Goal: Information Seeking & Learning: Learn about a topic

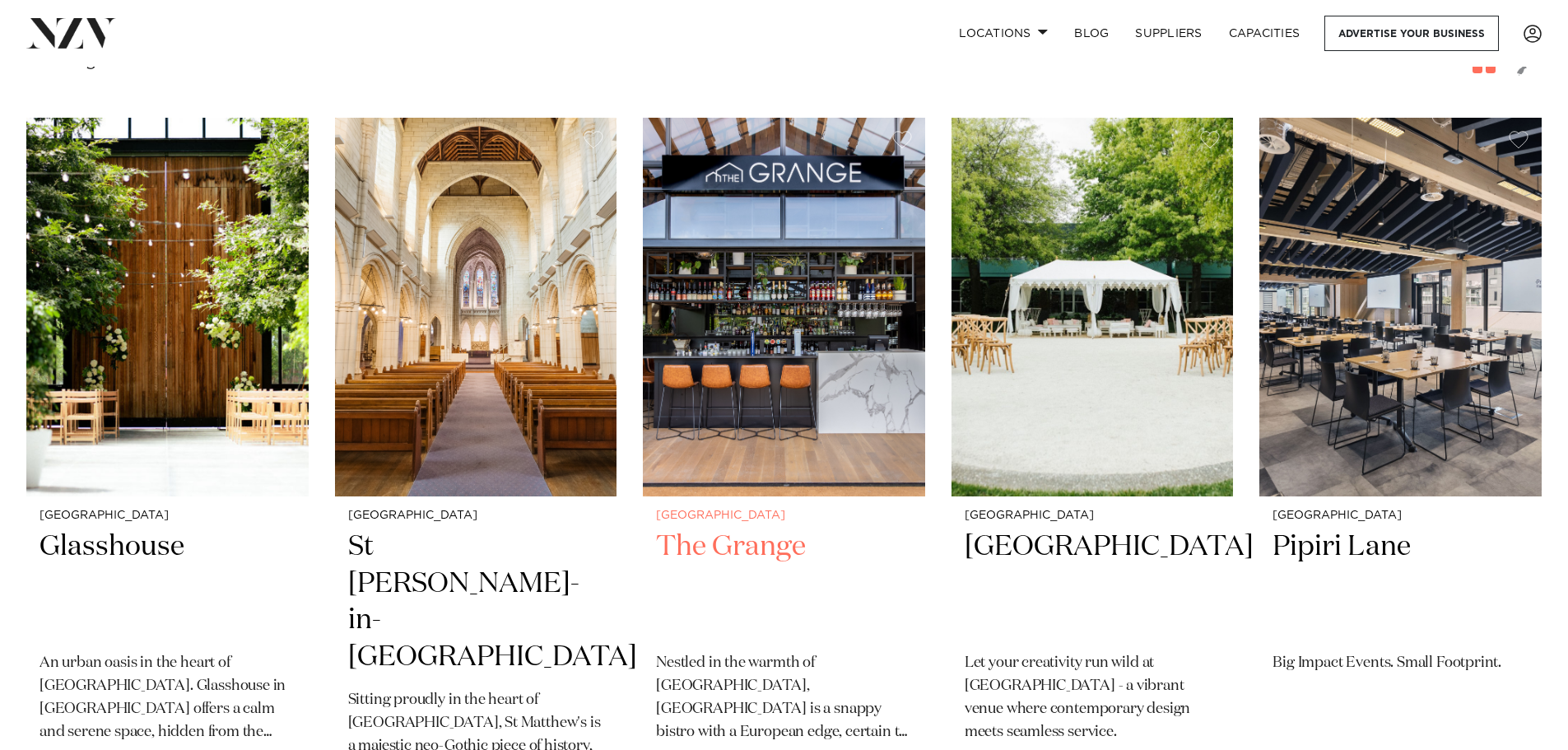
scroll to position [318, 0]
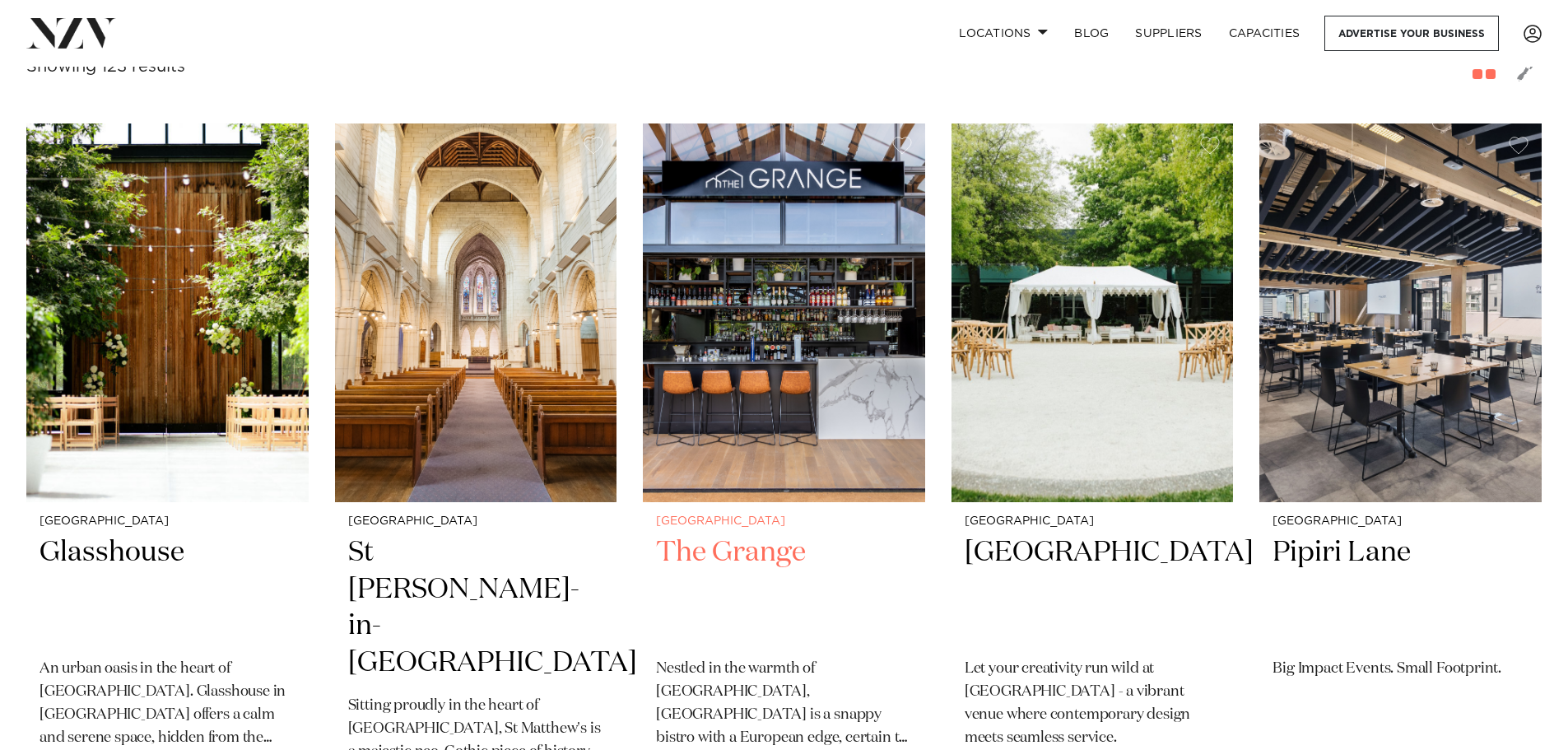
click at [791, 269] on img at bounding box center [784, 313] width 283 height 379
click at [1002, 31] on link "Locations" at bounding box center [1003, 34] width 115 height 36
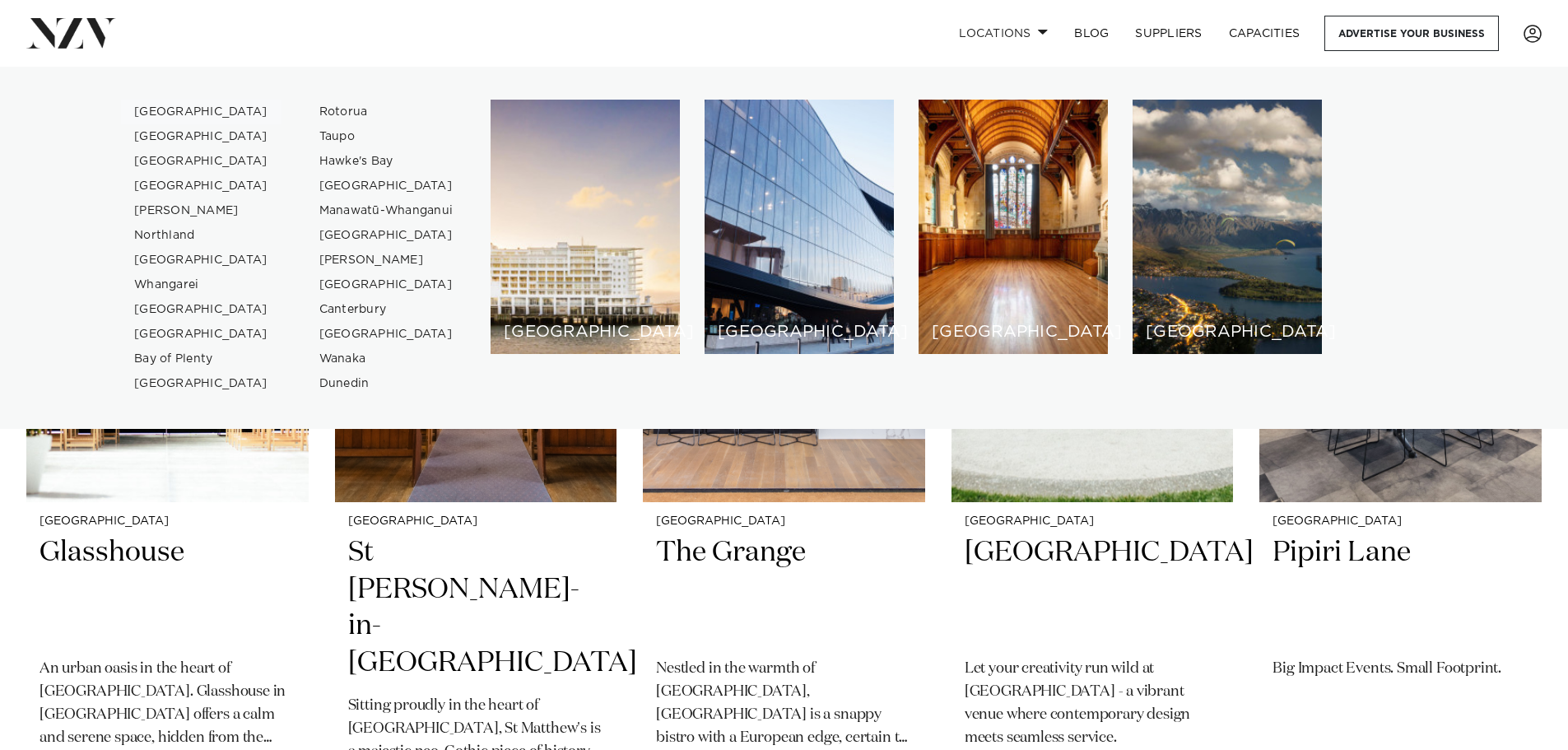
click at [177, 113] on link "[GEOGRAPHIC_DATA]" at bounding box center [201, 112] width 161 height 25
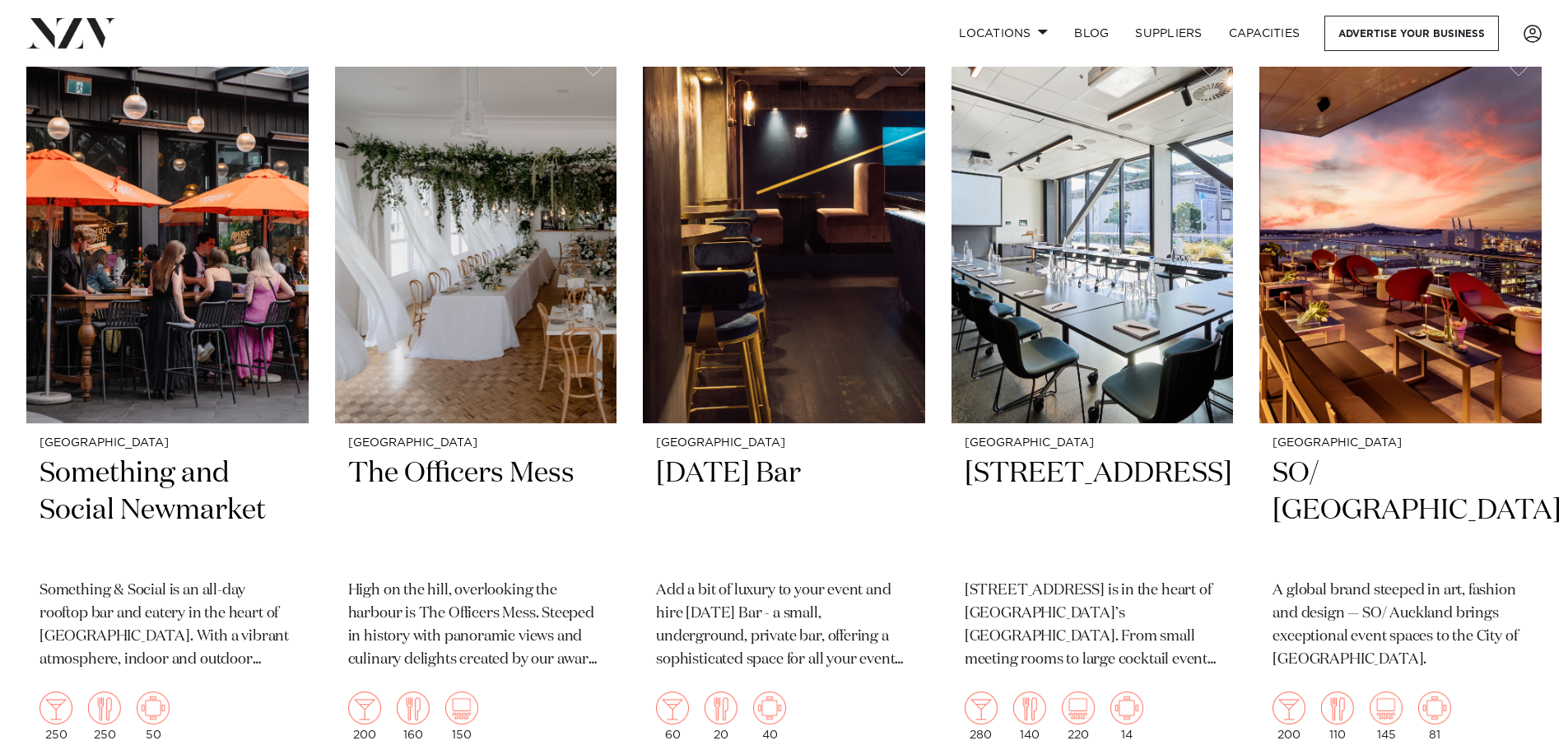
scroll to position [8815, 0]
click at [1361, 454] on h2 "SO/ Auckland" at bounding box center [1400, 509] width 256 height 111
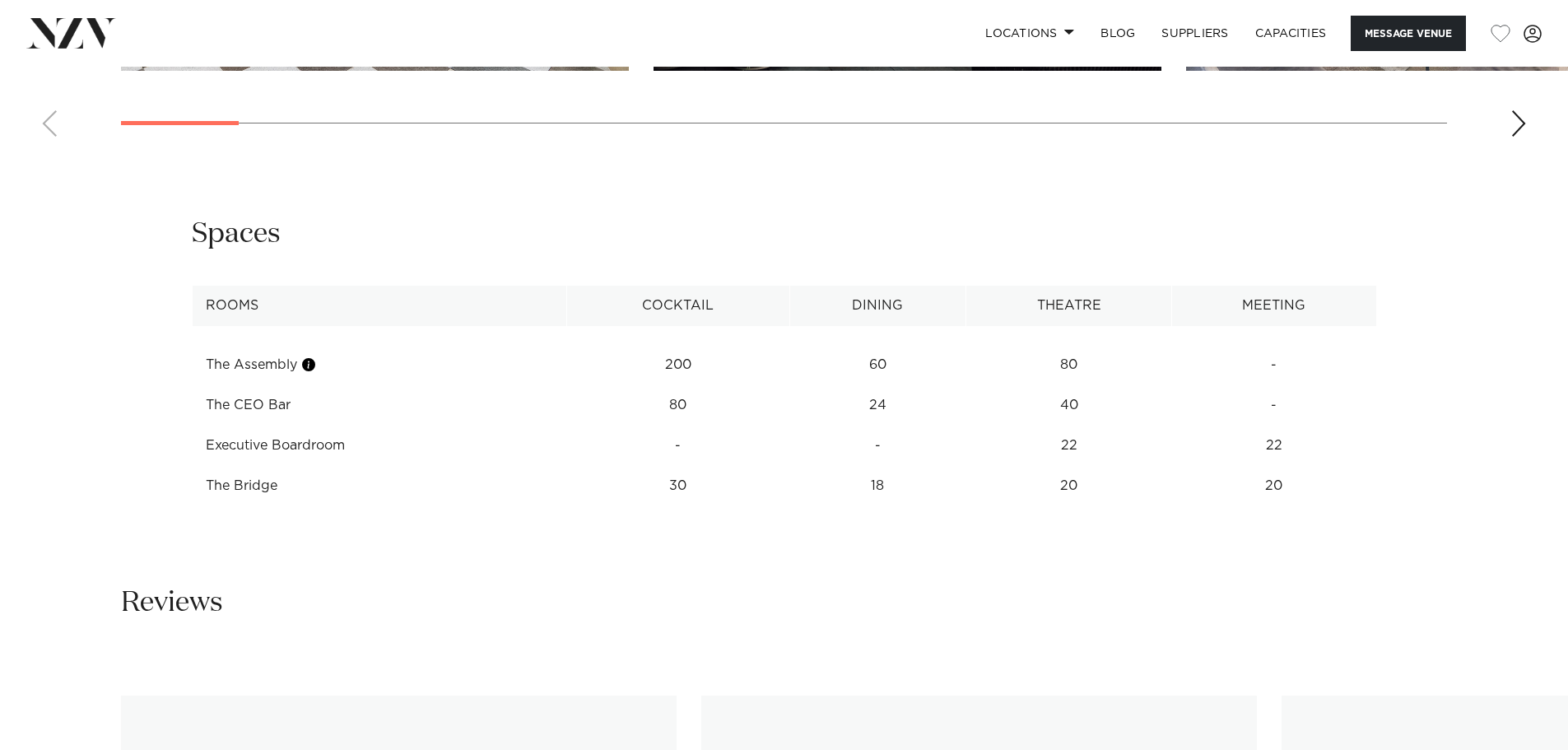
scroll to position [2123, 0]
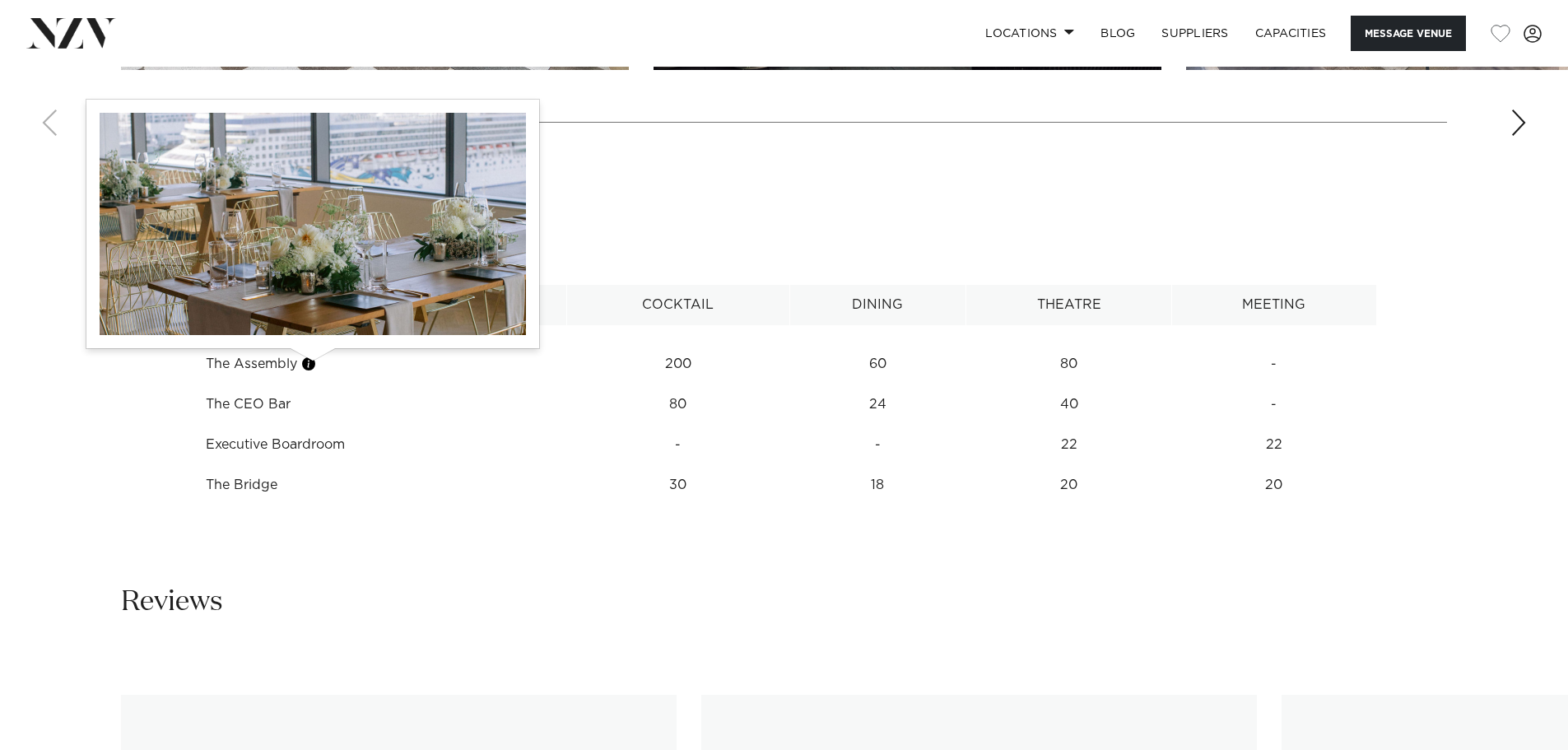
click at [317, 365] on button "button" at bounding box center [308, 363] width 17 height 17
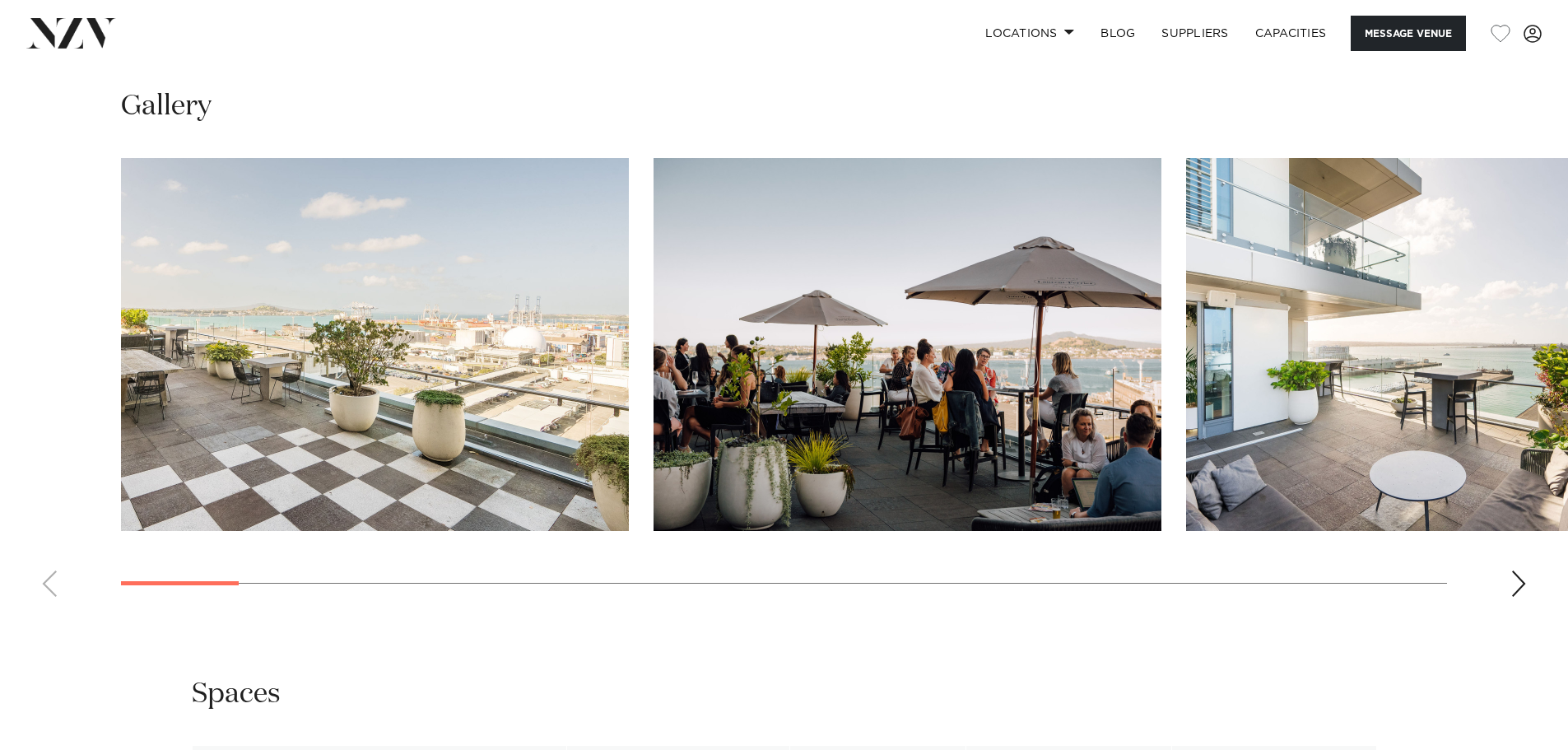
scroll to position [1663, 0]
click at [1525, 577] on div "Next slide" at bounding box center [1518, 583] width 17 height 27
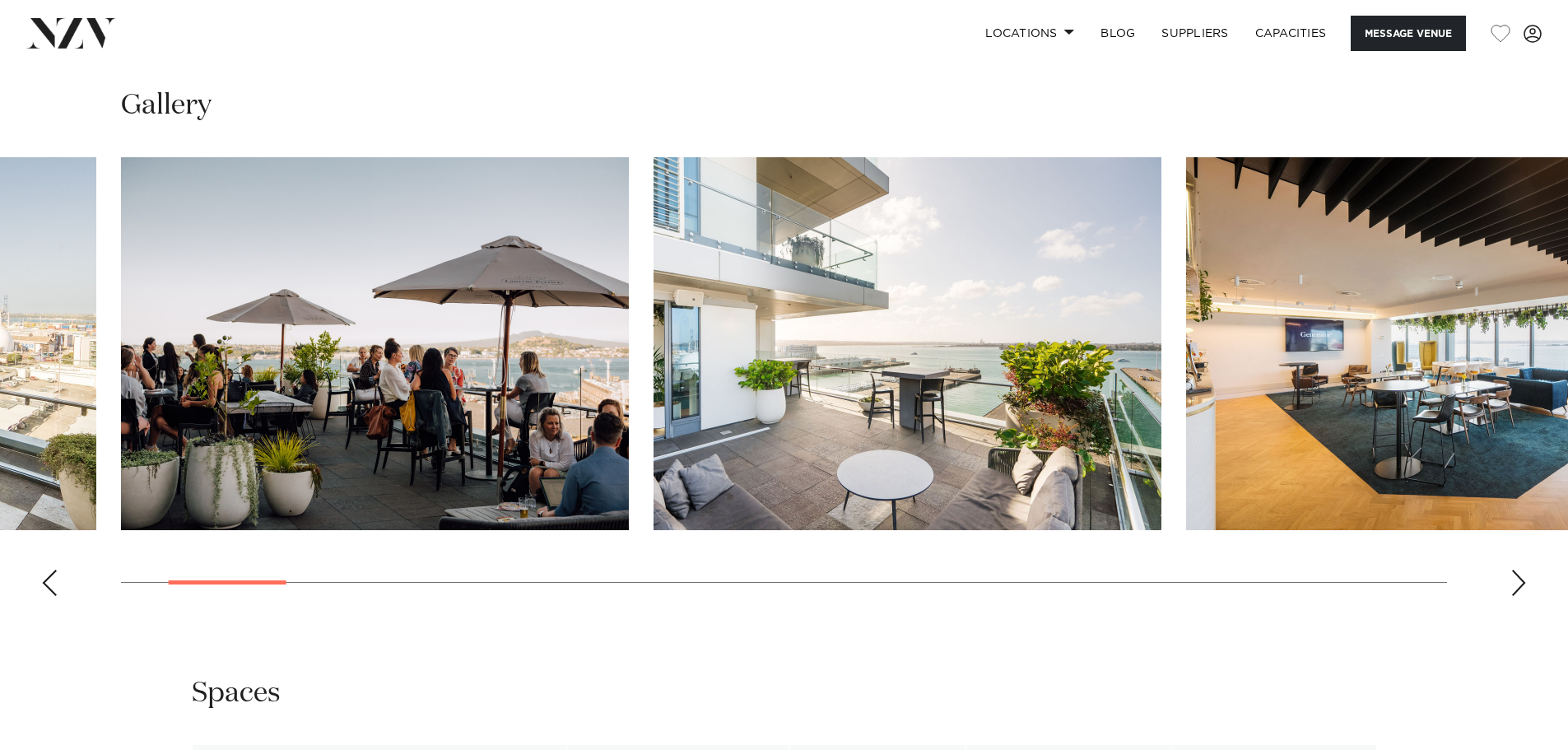
click at [1525, 577] on div "Next slide" at bounding box center [1518, 583] width 17 height 27
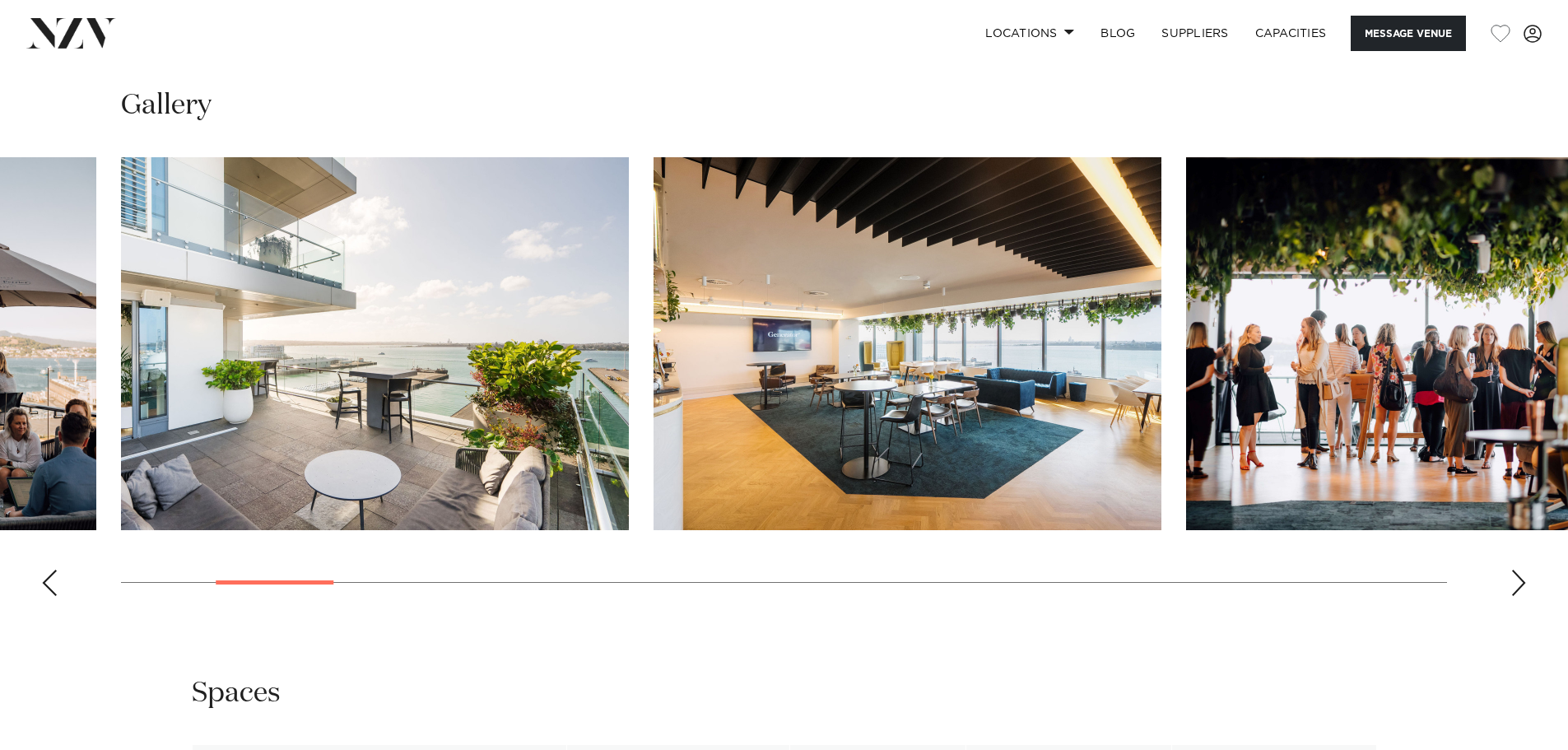
click at [1525, 577] on div "Next slide" at bounding box center [1518, 583] width 17 height 27
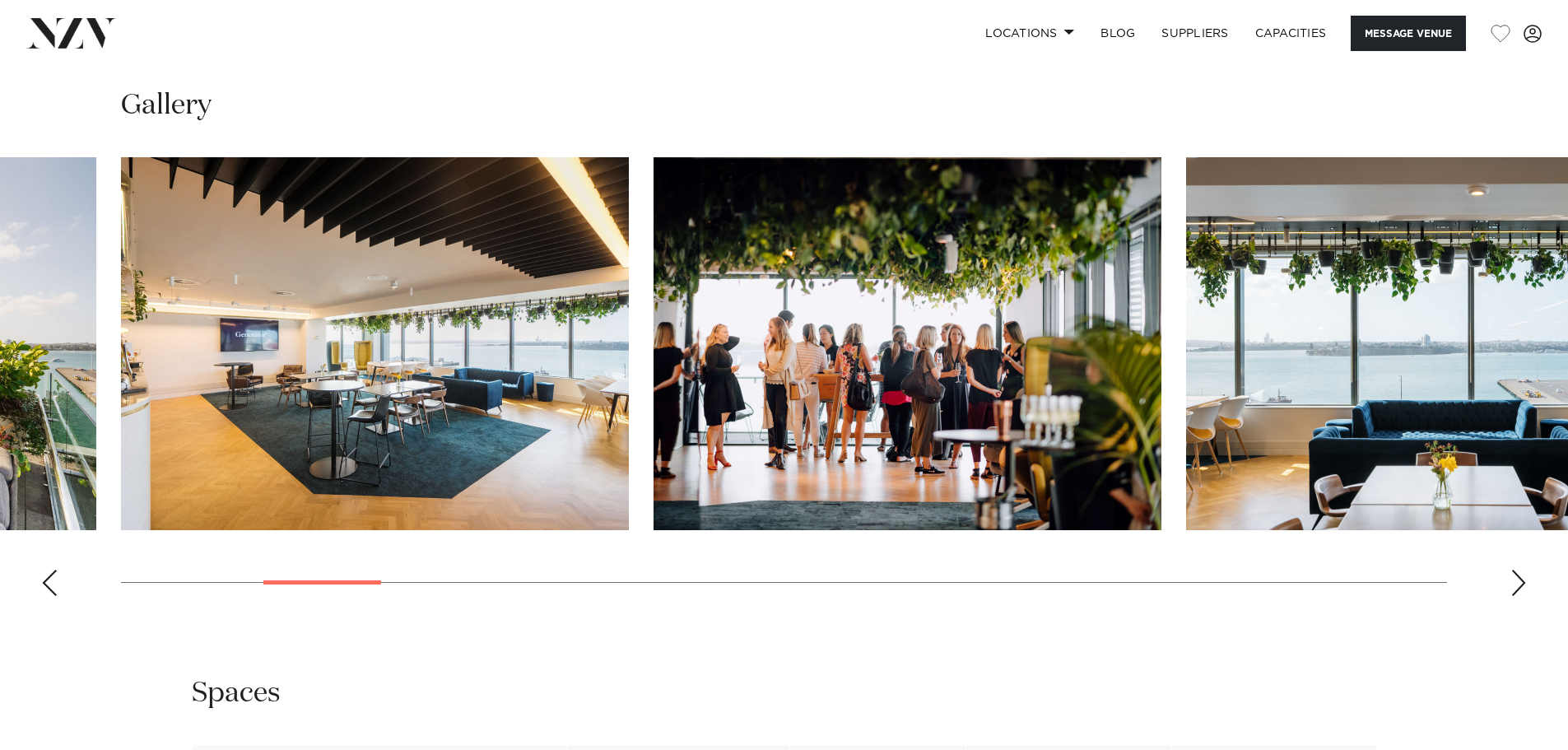
click at [1525, 577] on div "Next slide" at bounding box center [1518, 583] width 17 height 27
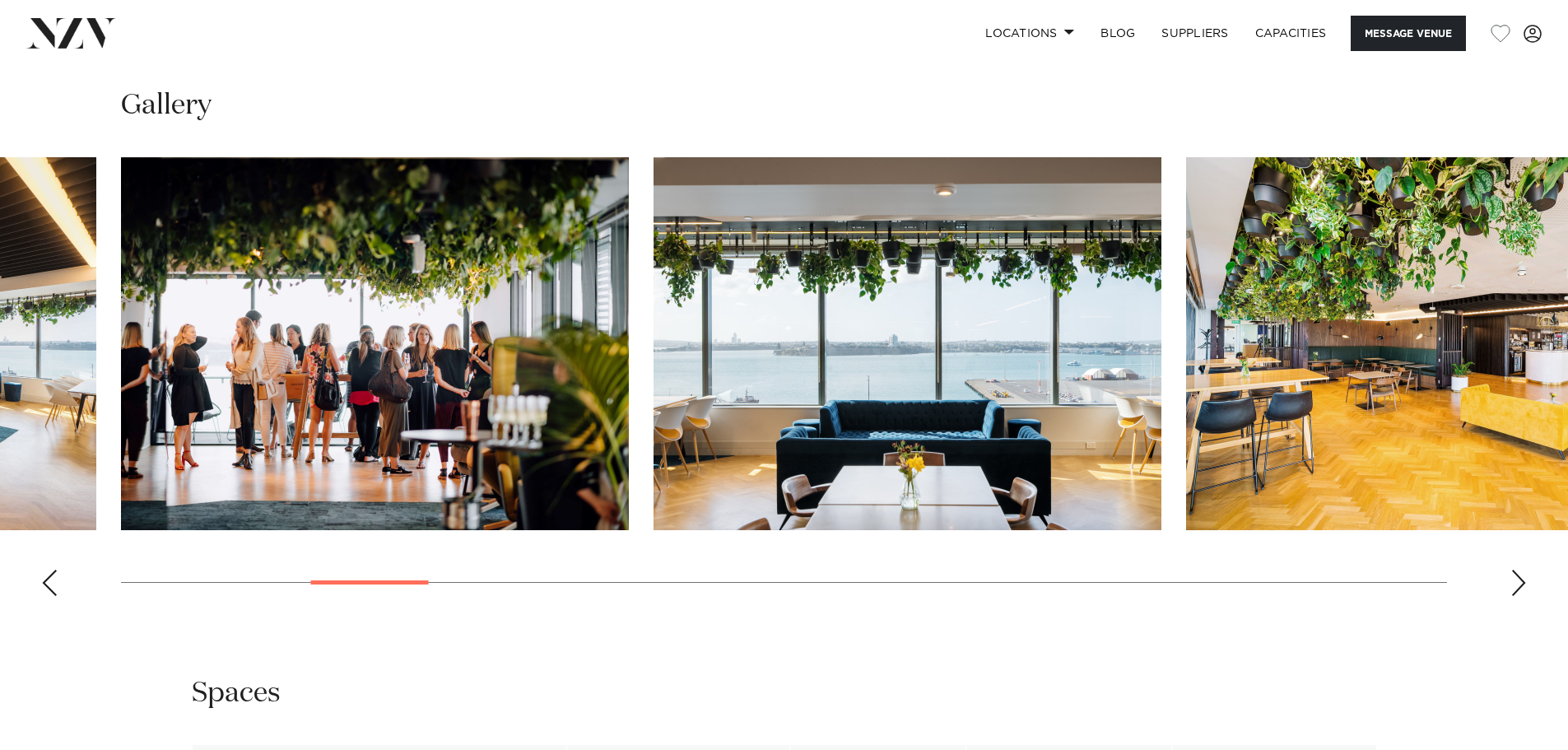
click at [1525, 577] on div "Next slide" at bounding box center [1518, 583] width 17 height 27
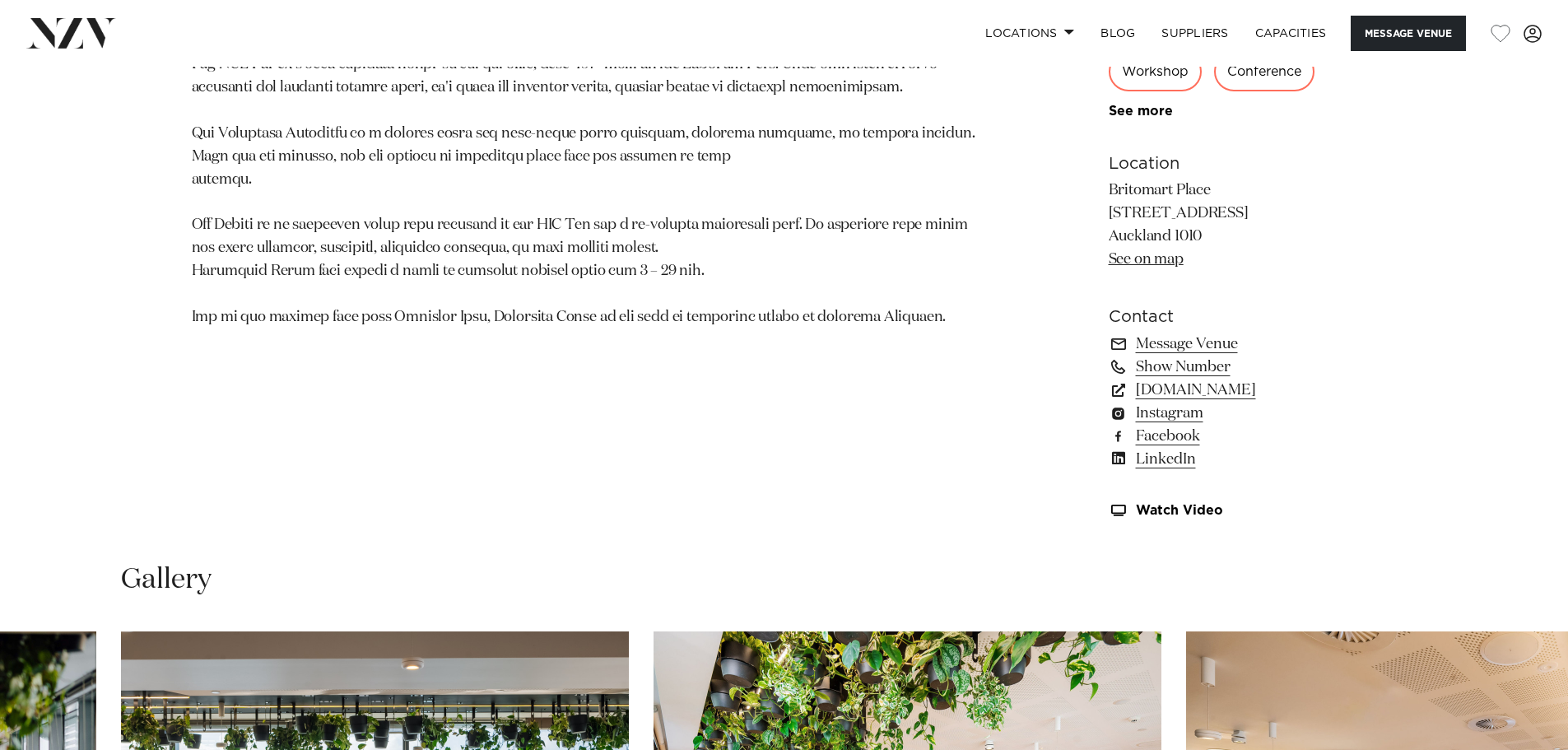
scroll to position [1187, 0]
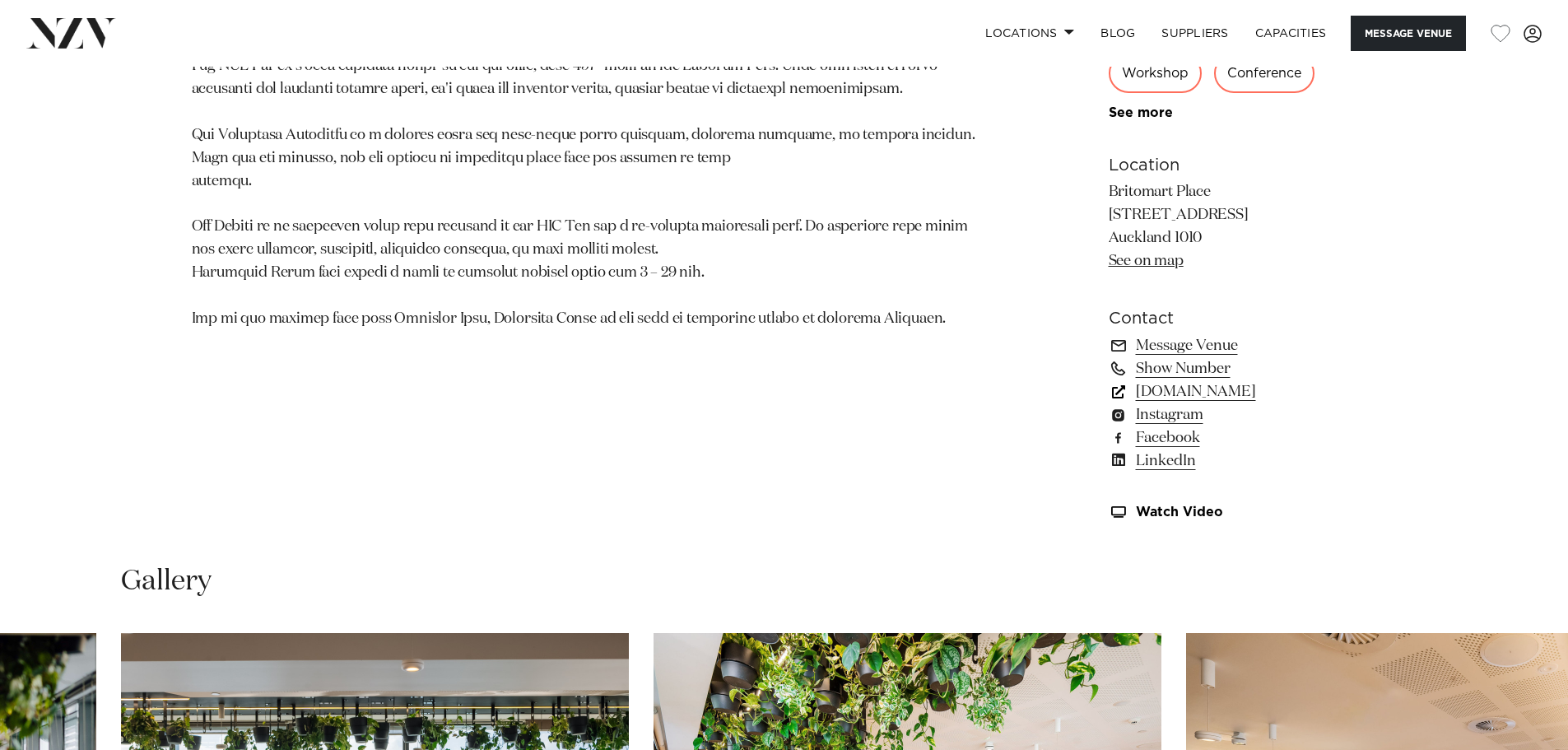
click at [1241, 389] on link "precinctflex.co.nz" at bounding box center [1243, 392] width 268 height 23
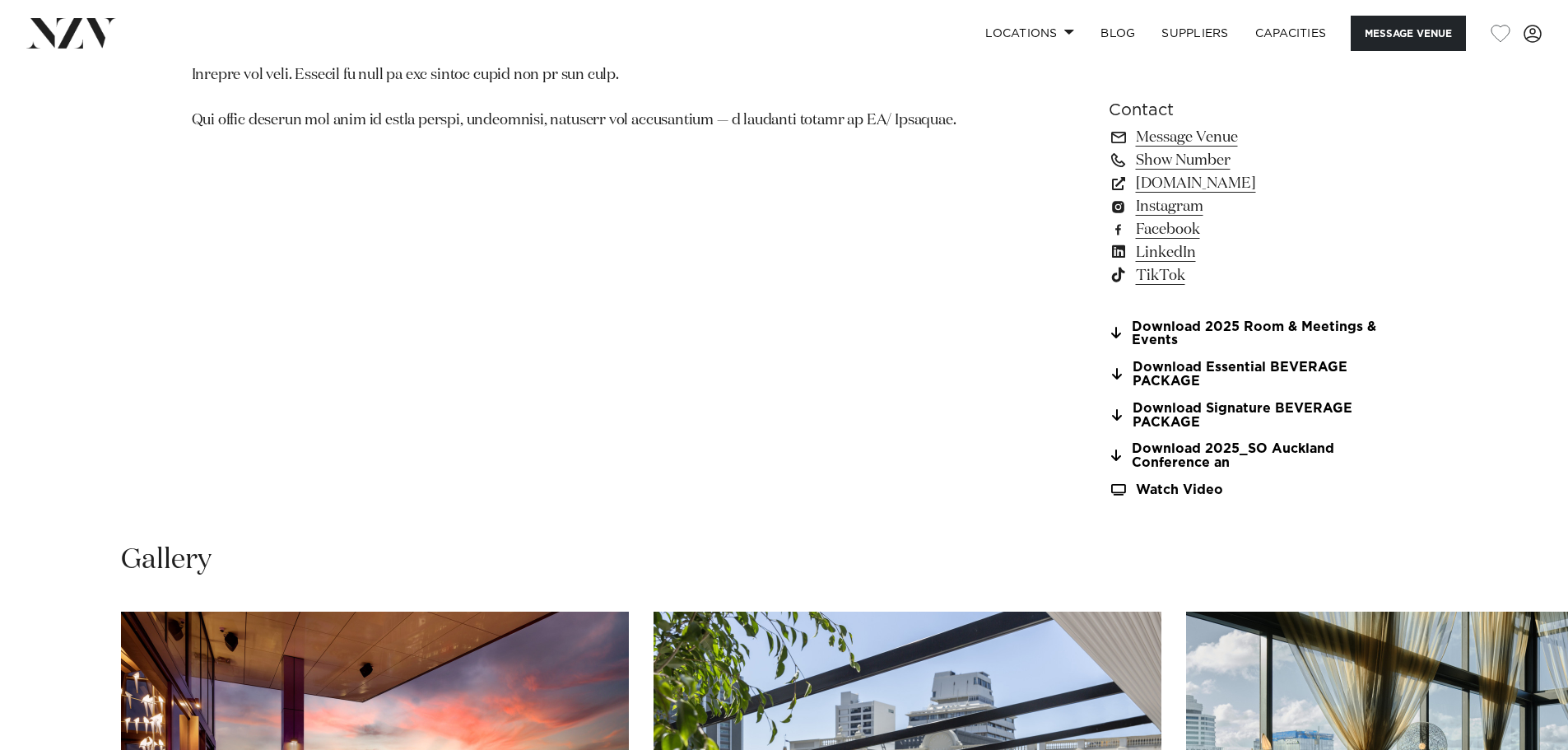
scroll to position [1448, 0]
click at [1172, 443] on link "Download 2025_SO Auckland Conference an" at bounding box center [1243, 455] width 268 height 28
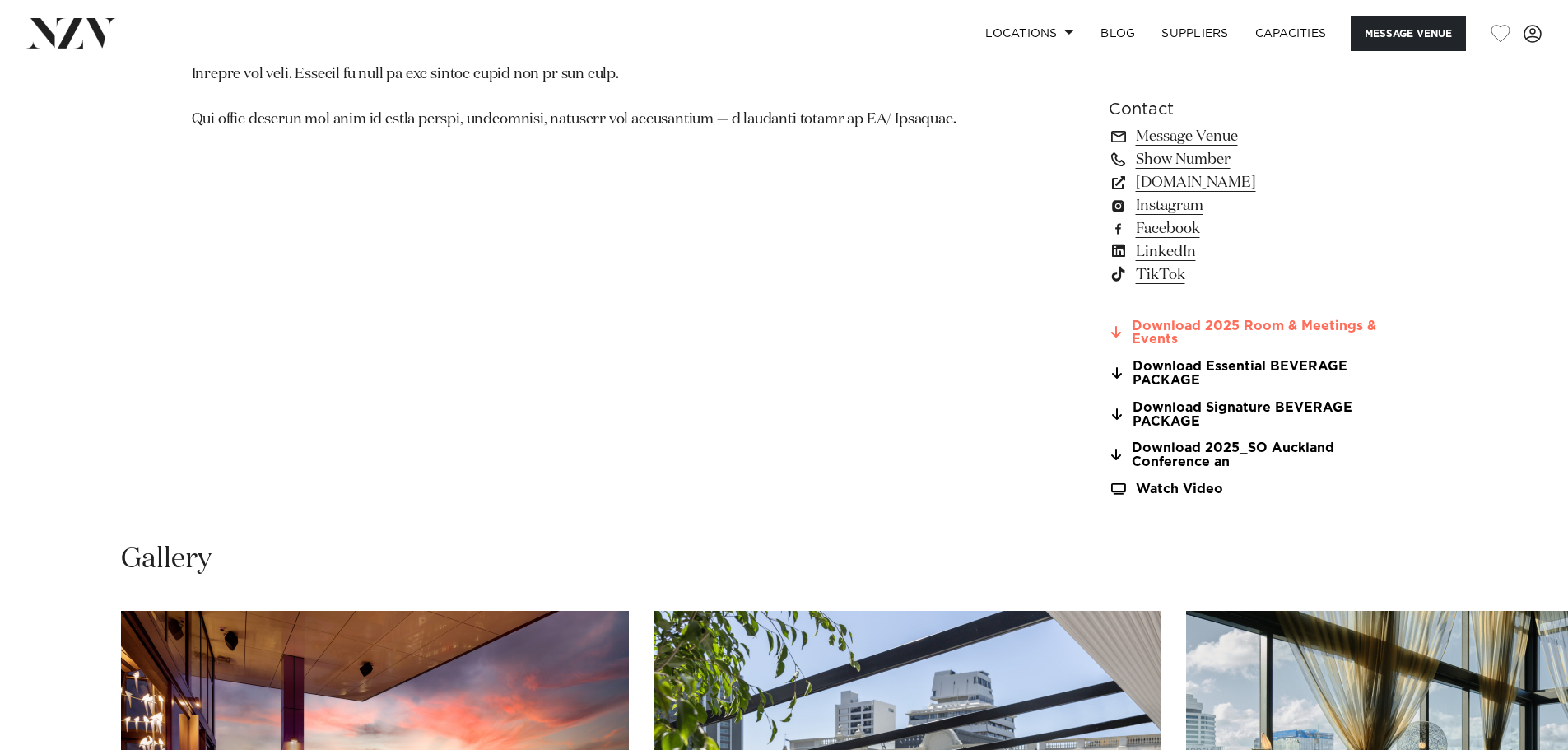
click at [1259, 324] on link "Download 2025 Room & Meetings & Events" at bounding box center [1243, 332] width 268 height 28
